Goal: Transaction & Acquisition: Purchase product/service

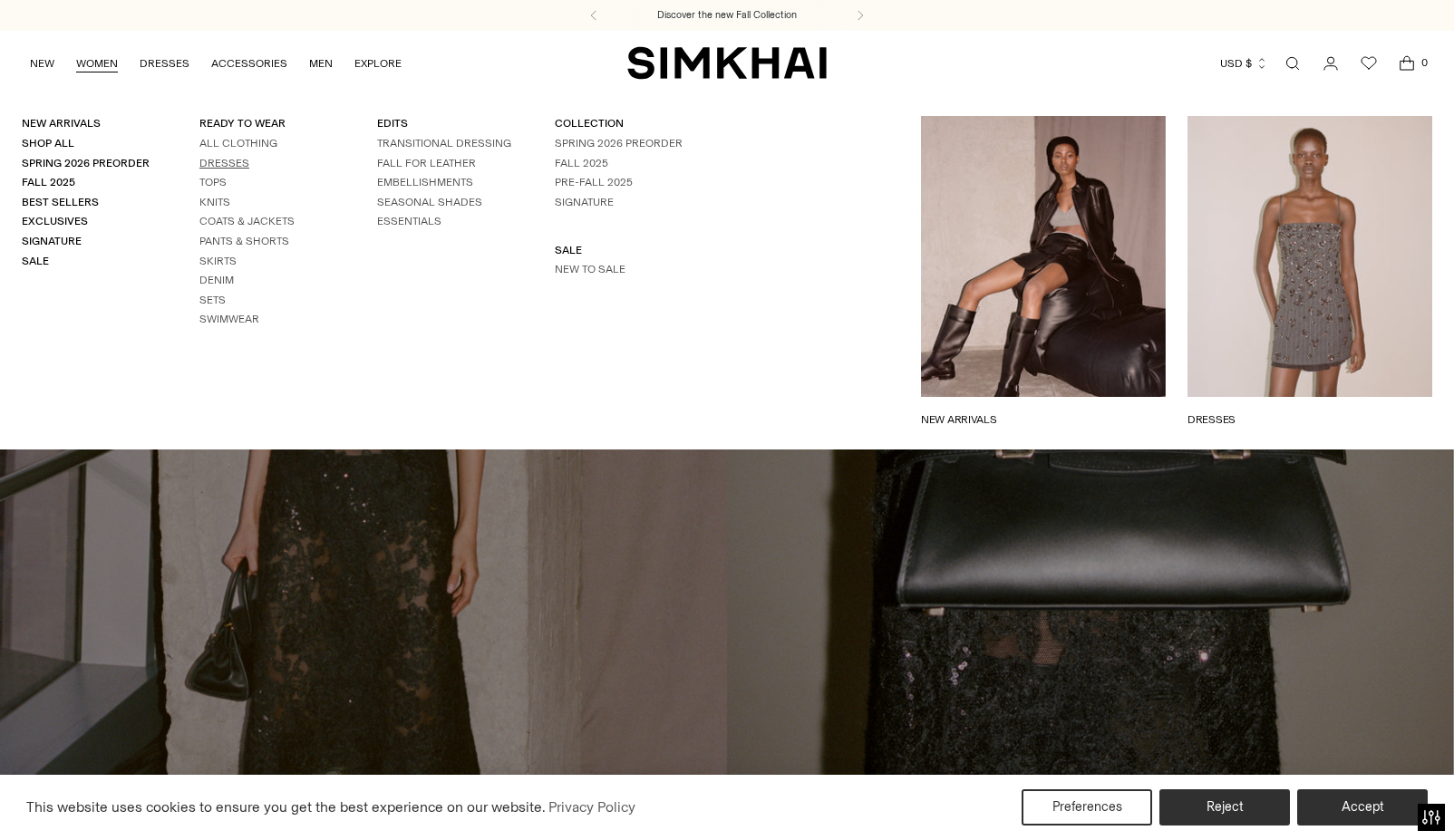
click at [217, 158] on link "Dresses" at bounding box center [225, 162] width 50 height 13
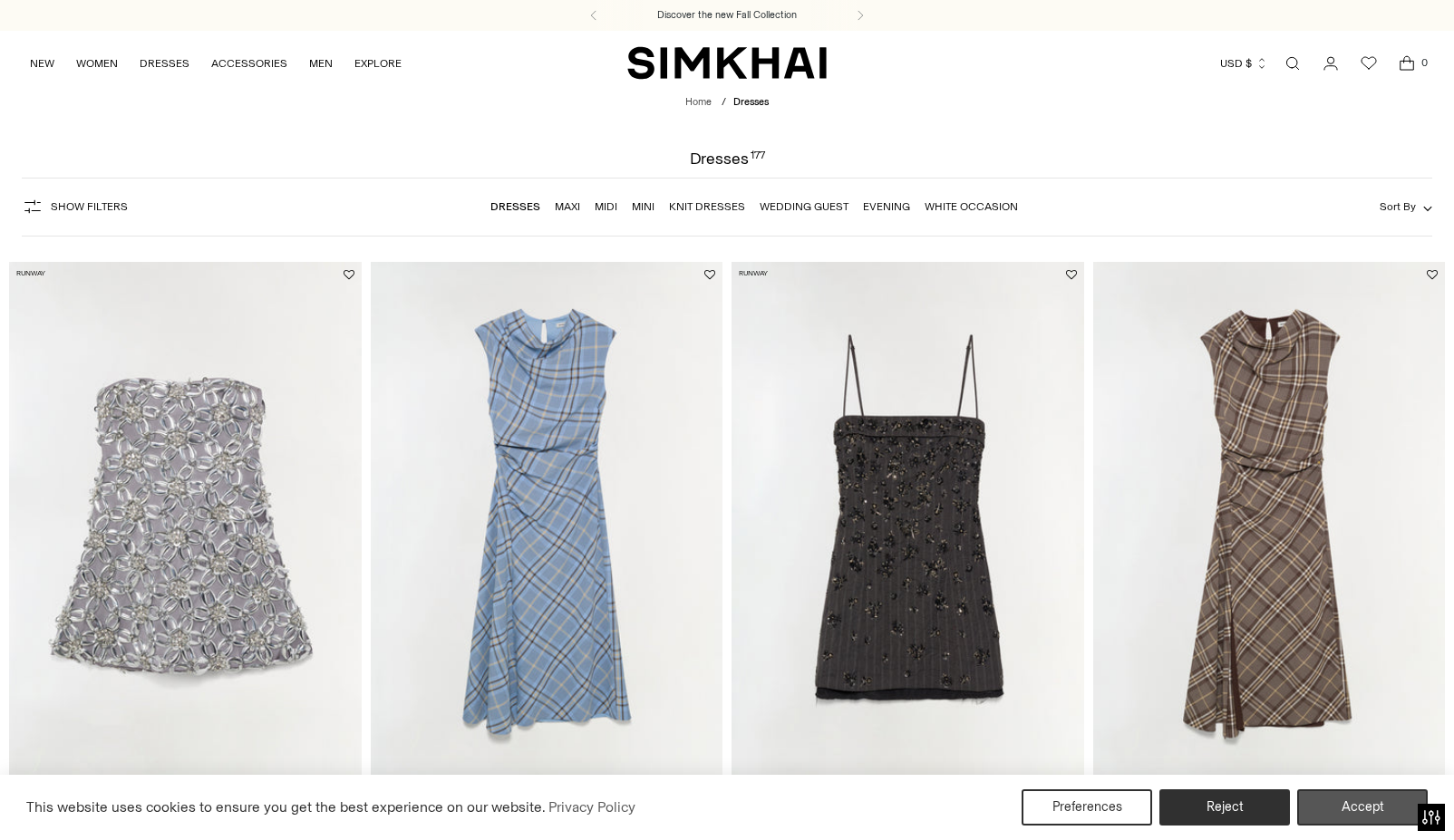
click at [1333, 806] on button "Accept" at bounding box center [1362, 808] width 130 height 37
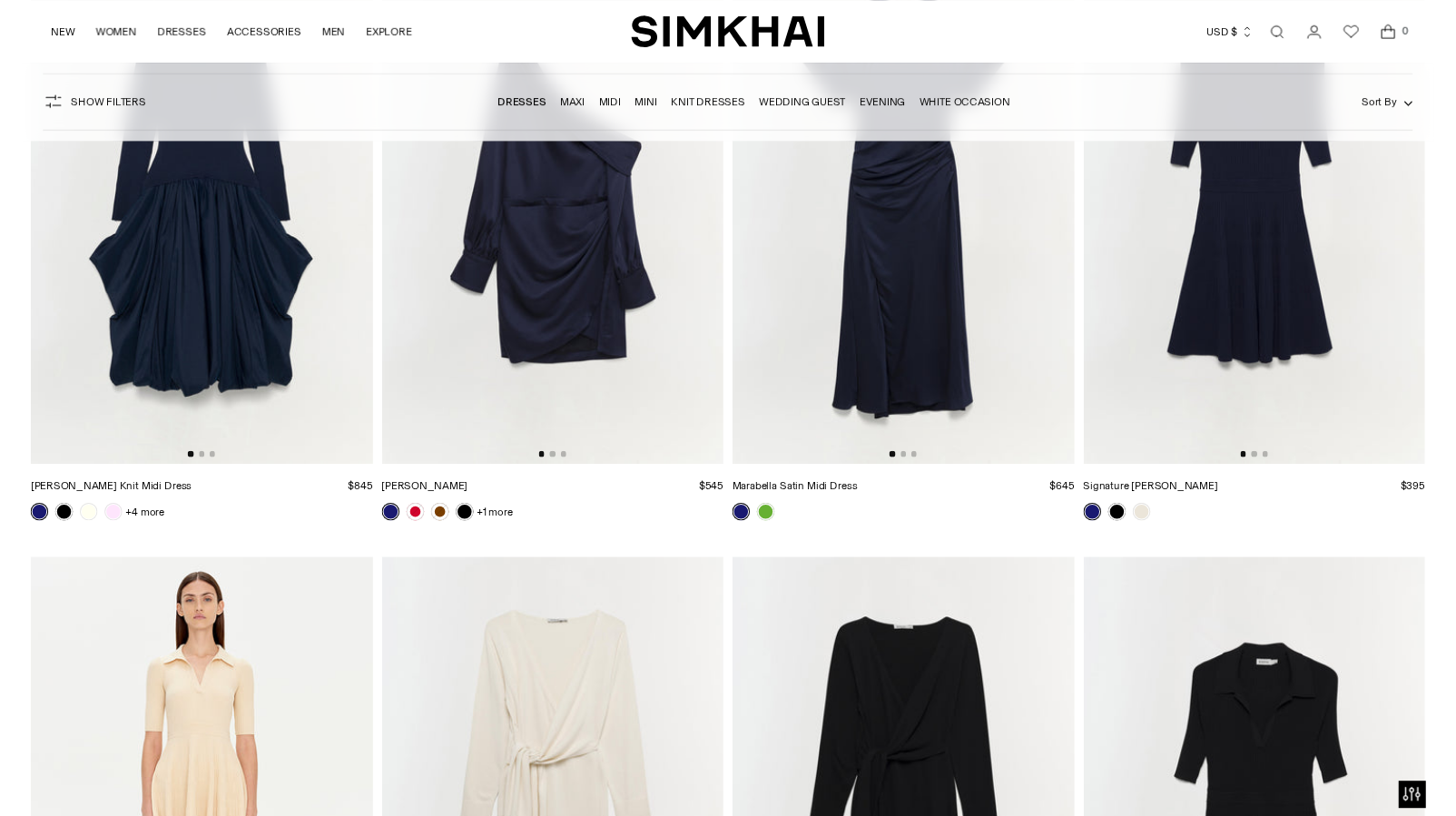
scroll to position [19731, 0]
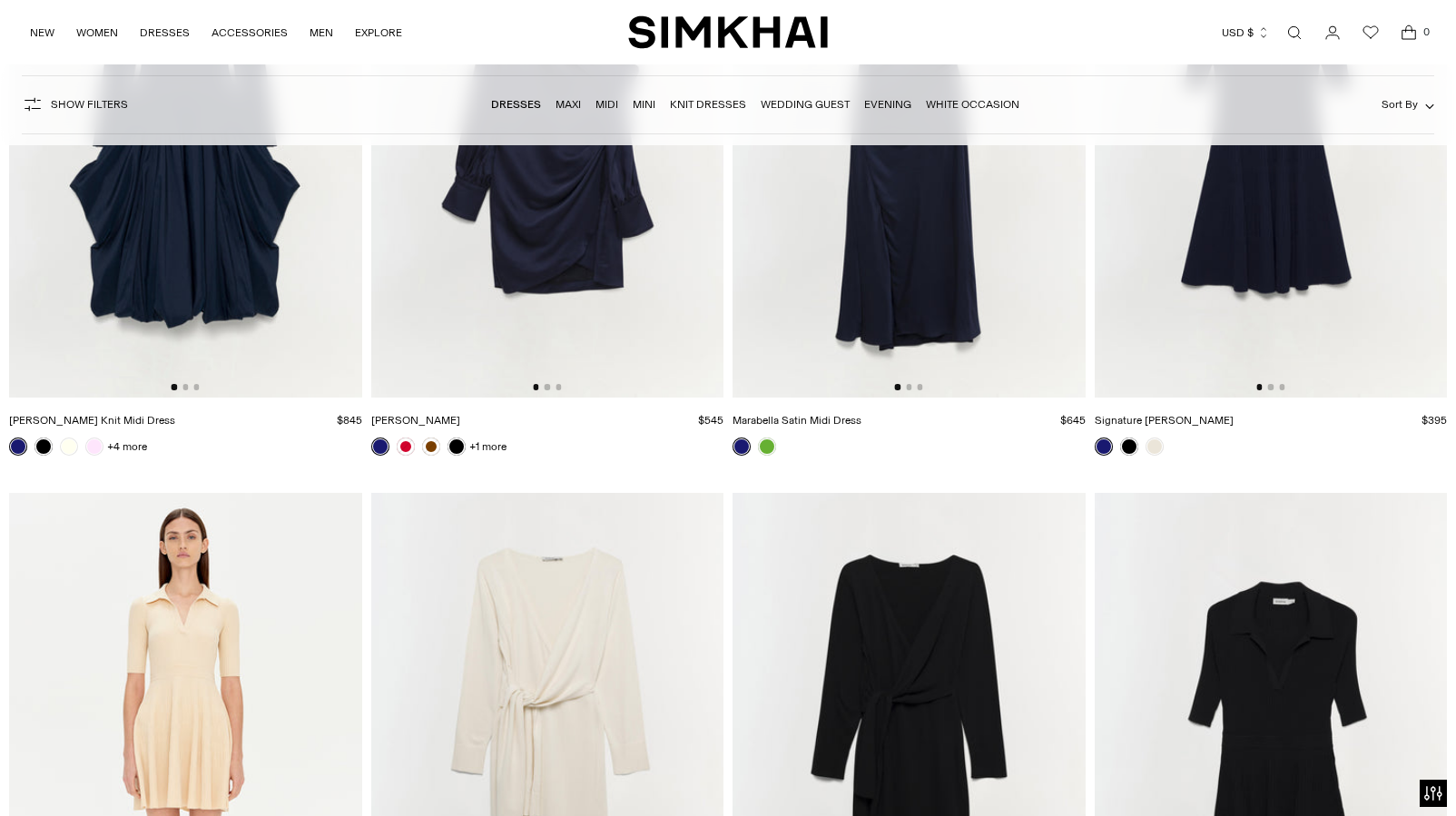
click at [1308, 26] on span "Open search modal" at bounding box center [1295, 33] width 29 height 29
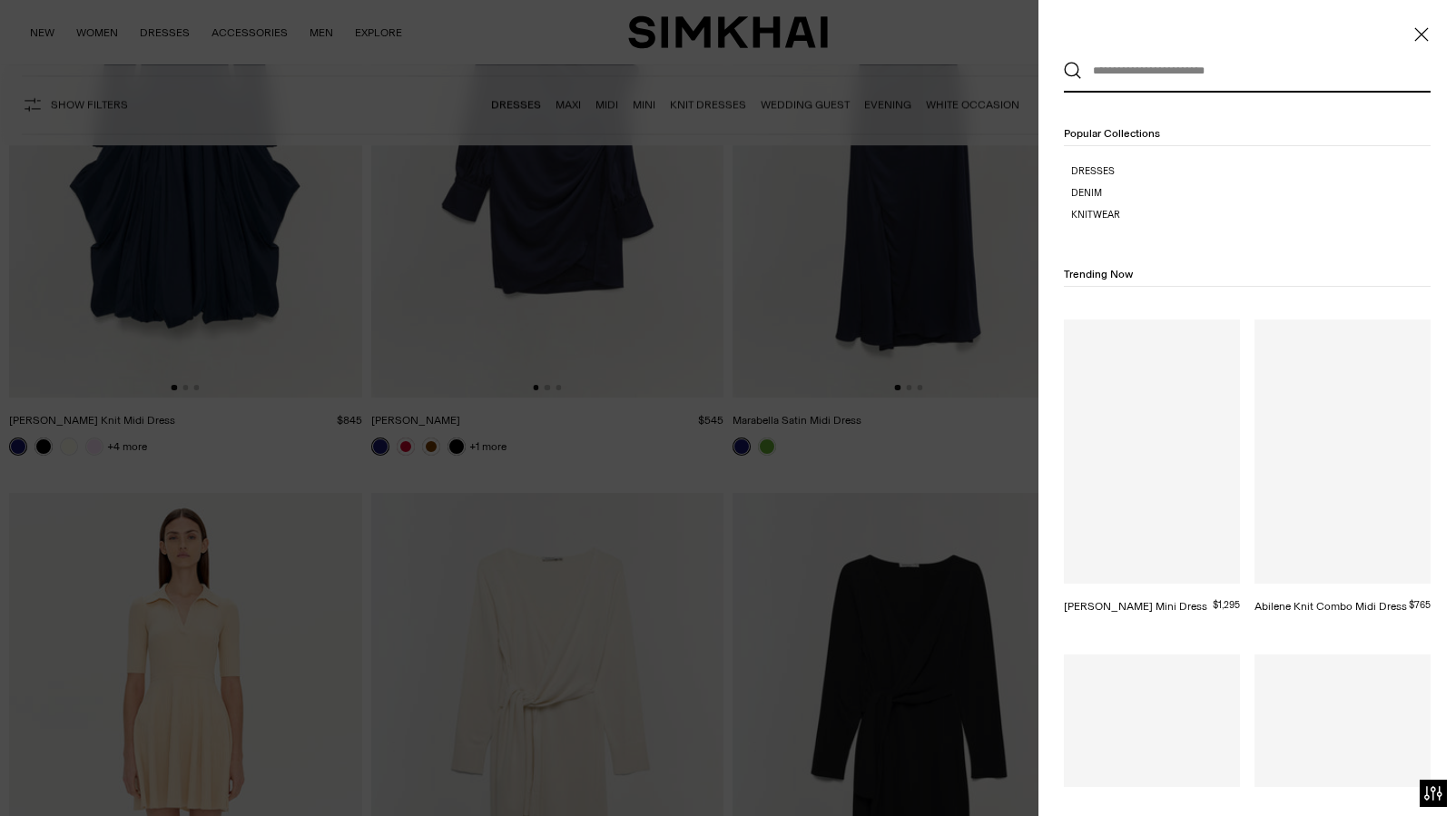
scroll to position [0, 0]
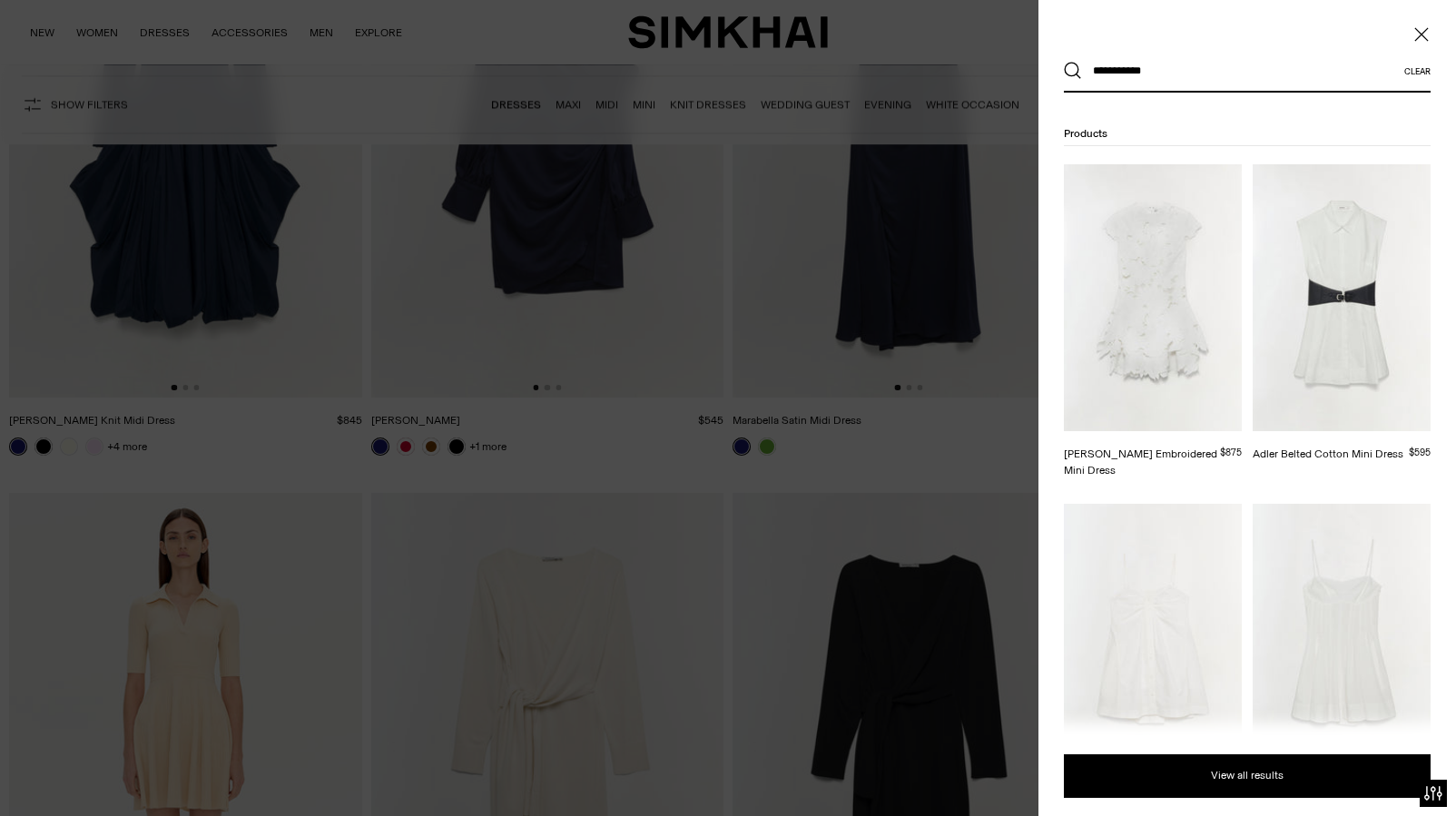
type input "**********"
click at [1073, 71] on button "Search" at bounding box center [1073, 71] width 18 height 18
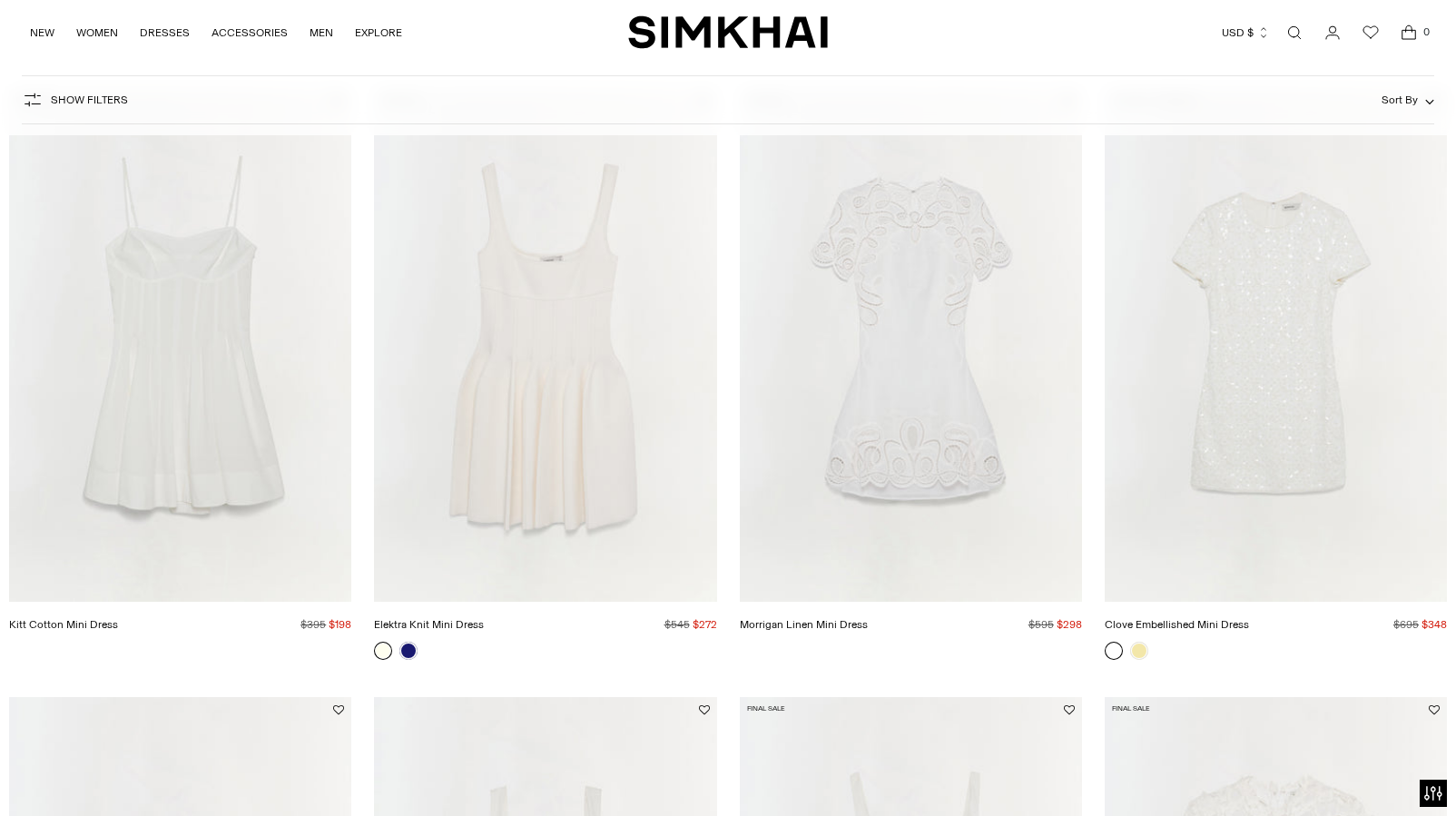
scroll to position [871, 0]
click at [118, 621] on link "Kitt Cotton Mini Dress" at bounding box center [63, 627] width 109 height 13
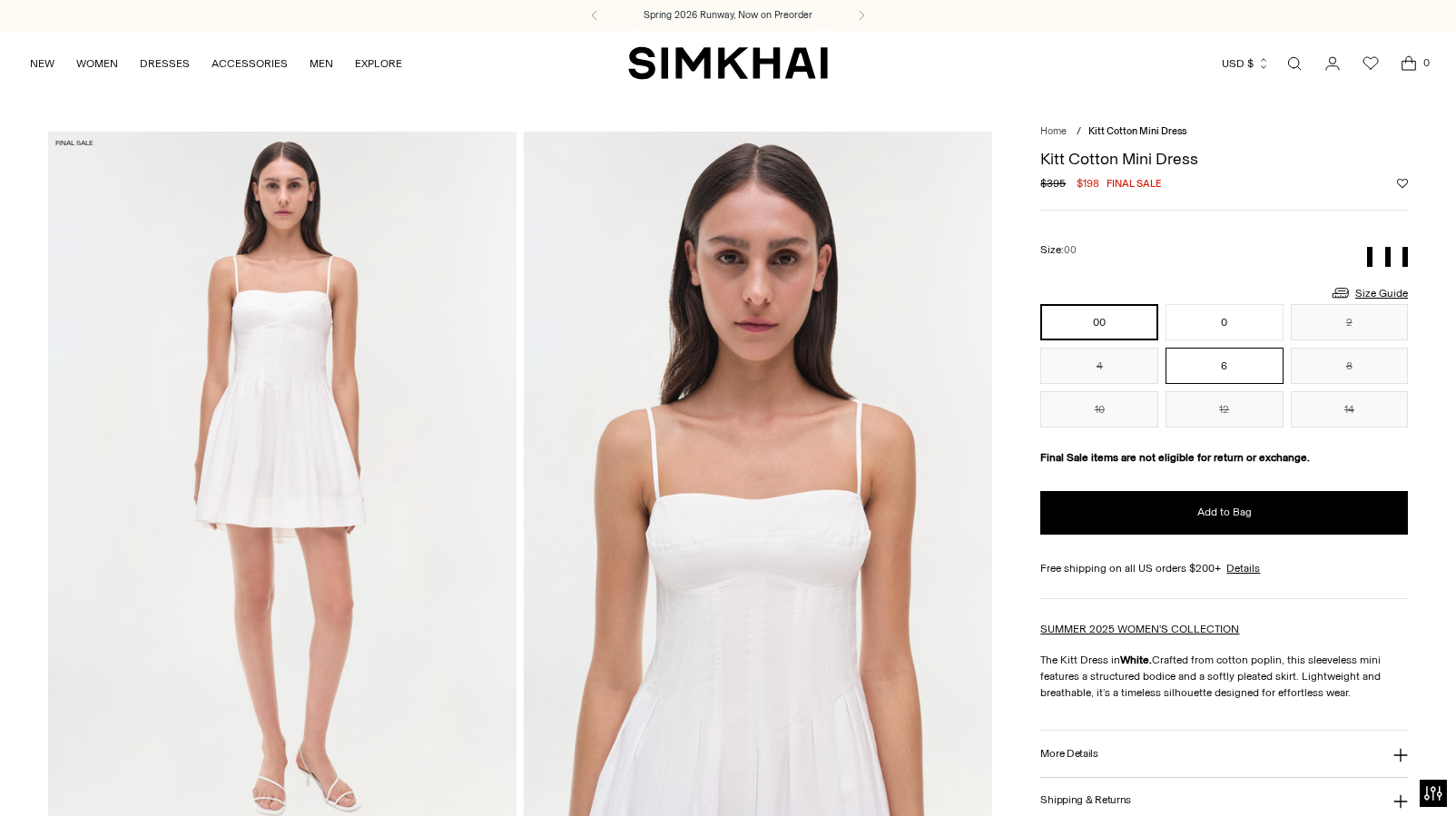
click at [1251, 370] on button "6" at bounding box center [1225, 366] width 118 height 37
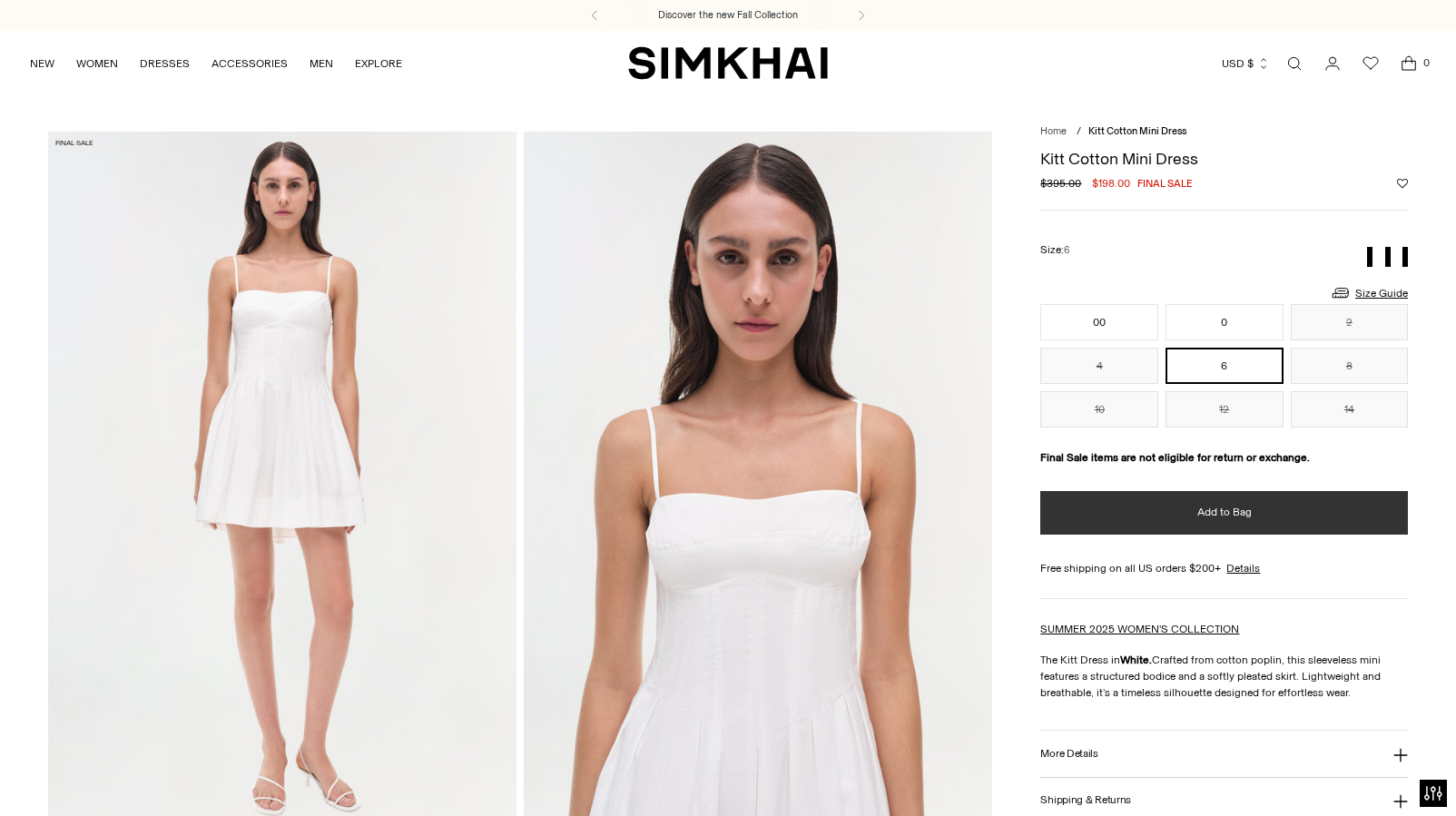
click at [1217, 509] on span "Add to Bag" at bounding box center [1225, 512] width 54 height 15
